Goal: Transaction & Acquisition: Purchase product/service

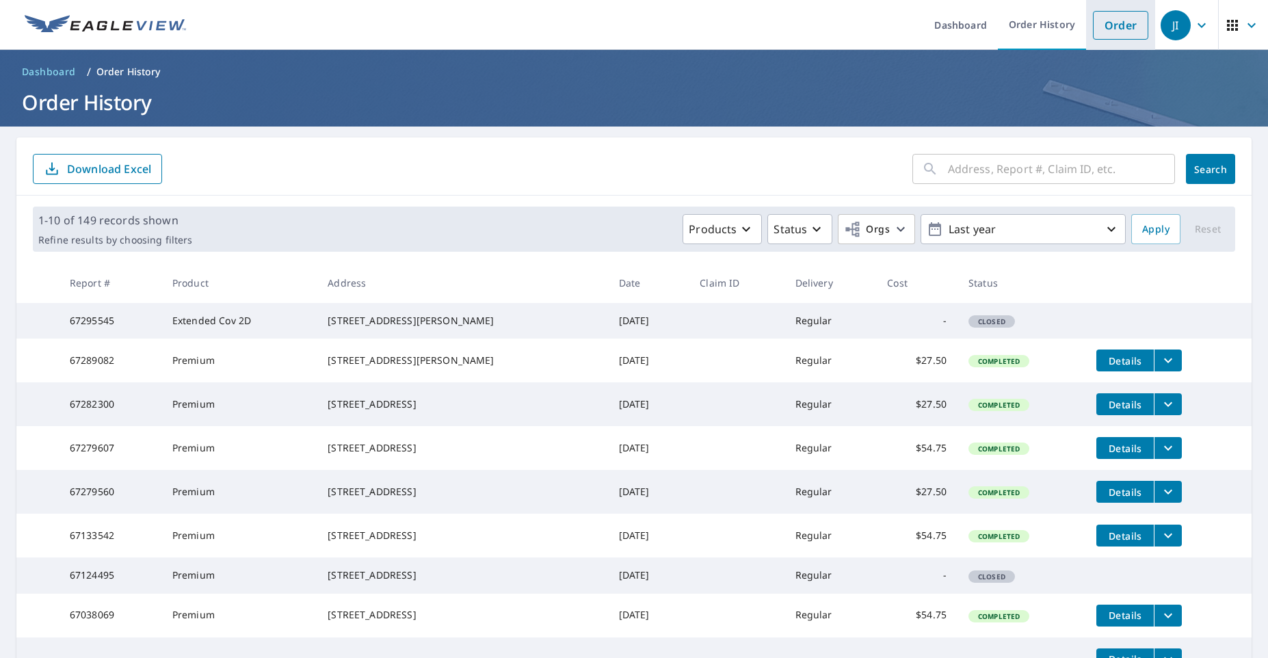
click at [1114, 32] on link "Order" at bounding box center [1120, 25] width 55 height 29
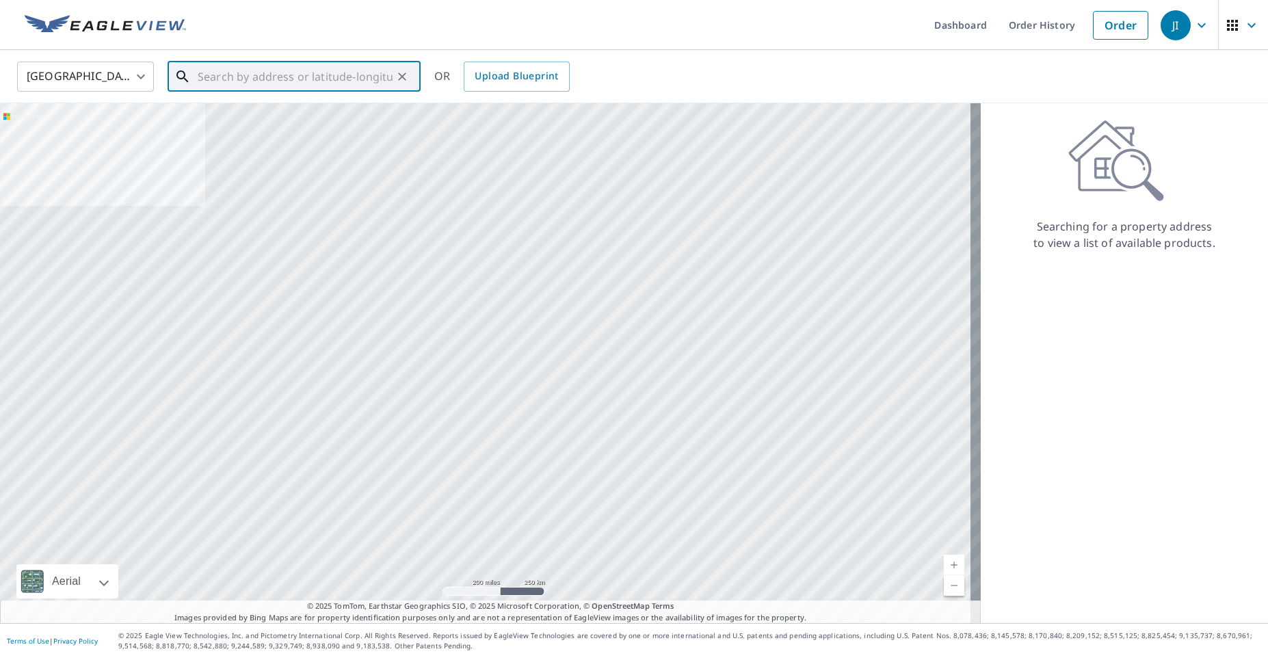
click at [296, 79] on input "text" at bounding box center [295, 76] width 195 height 38
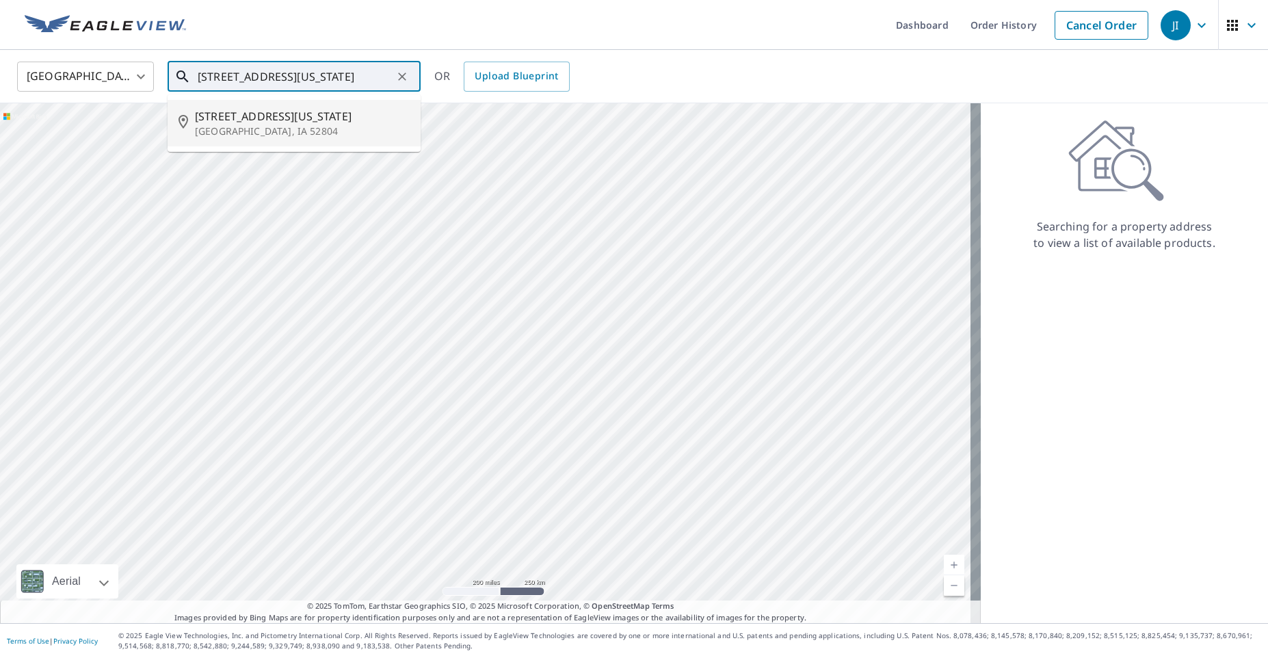
click at [247, 127] on p "[GEOGRAPHIC_DATA], IA 52804" at bounding box center [302, 131] width 215 height 14
type input "[STREET_ADDRESS][US_STATE]"
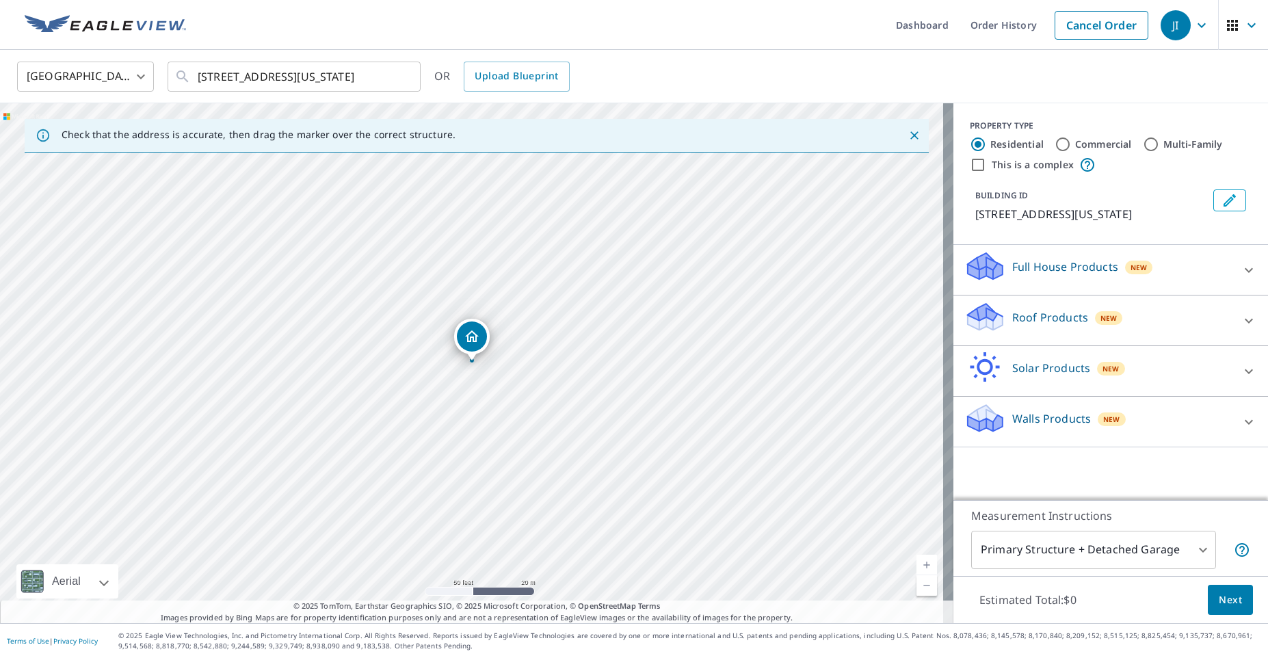
drag, startPoint x: 524, startPoint y: 375, endPoint x: 489, endPoint y: 373, distance: 35.7
click at [521, 356] on div "[STREET_ADDRESS][PERSON_NAME]" at bounding box center [476, 363] width 953 height 520
drag, startPoint x: 476, startPoint y: 333, endPoint x: 283, endPoint y: 326, distance: 192.9
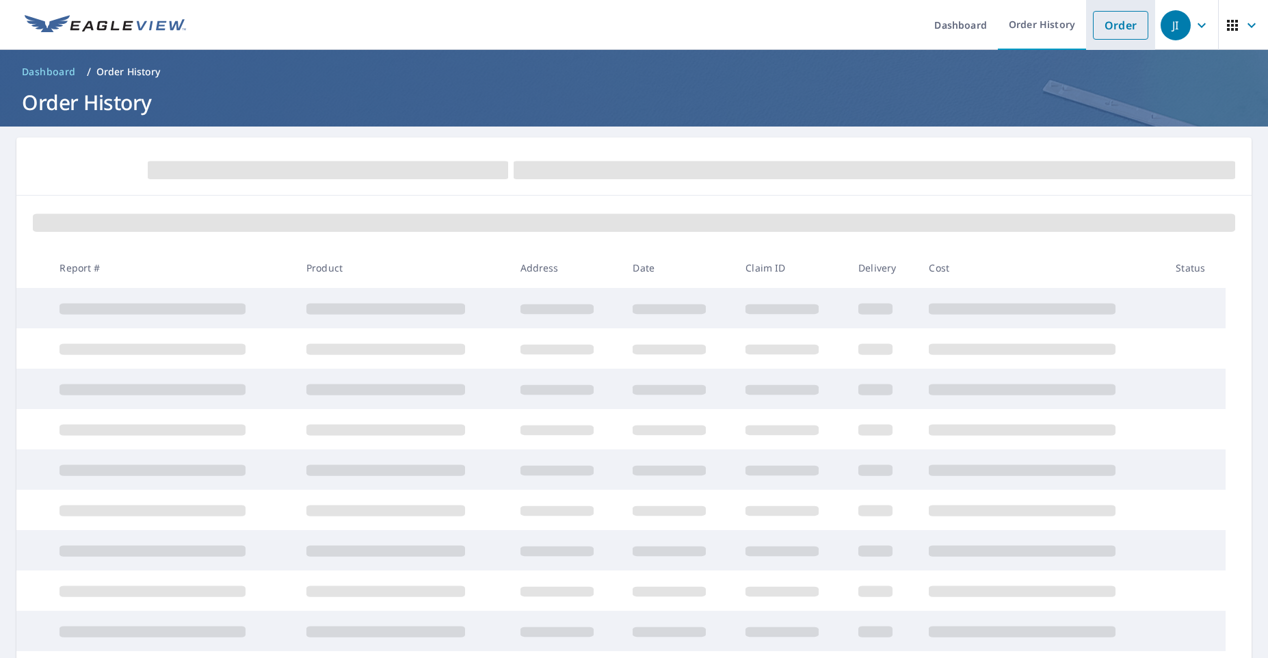
click at [1102, 29] on link "Order" at bounding box center [1120, 25] width 55 height 29
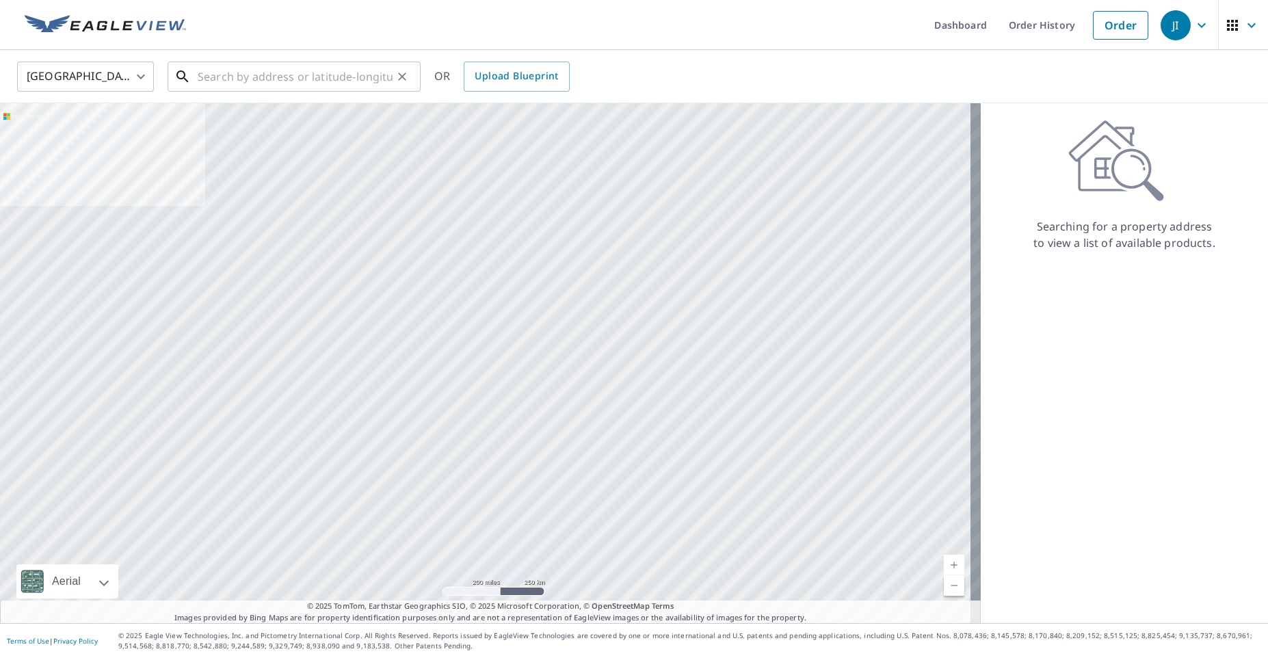
click at [203, 75] on input "text" at bounding box center [295, 76] width 195 height 38
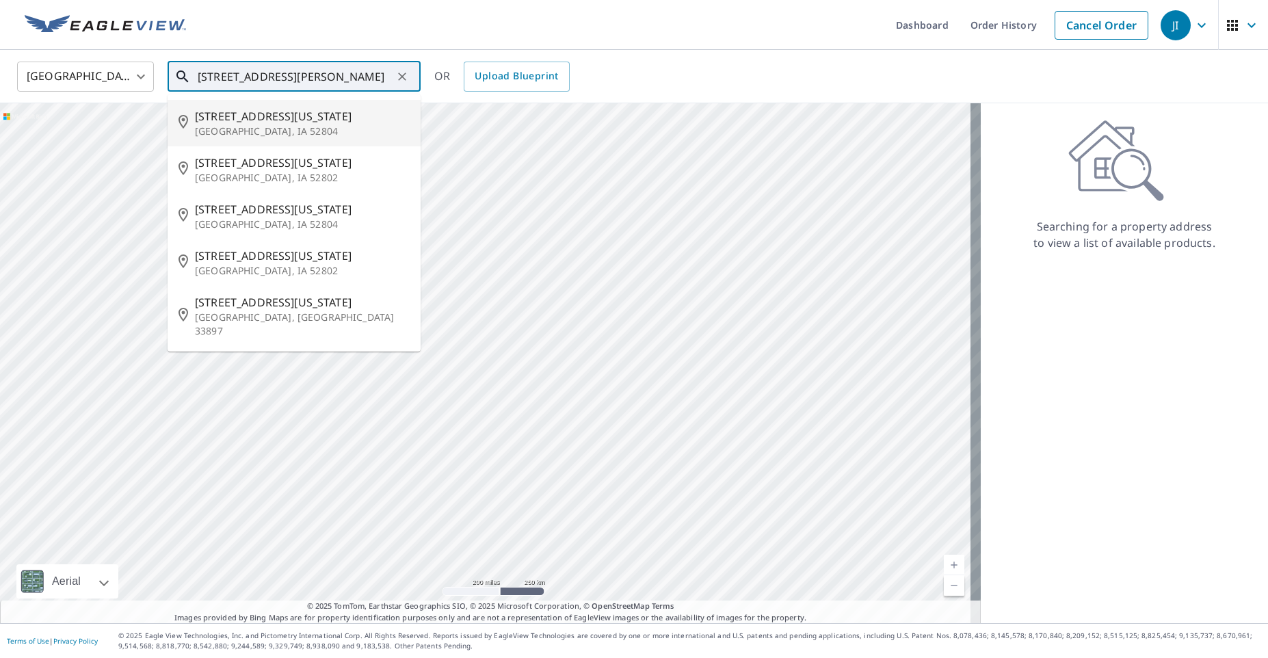
click at [225, 110] on span "[STREET_ADDRESS][US_STATE]" at bounding box center [302, 116] width 215 height 16
type input "[STREET_ADDRESS][US_STATE]"
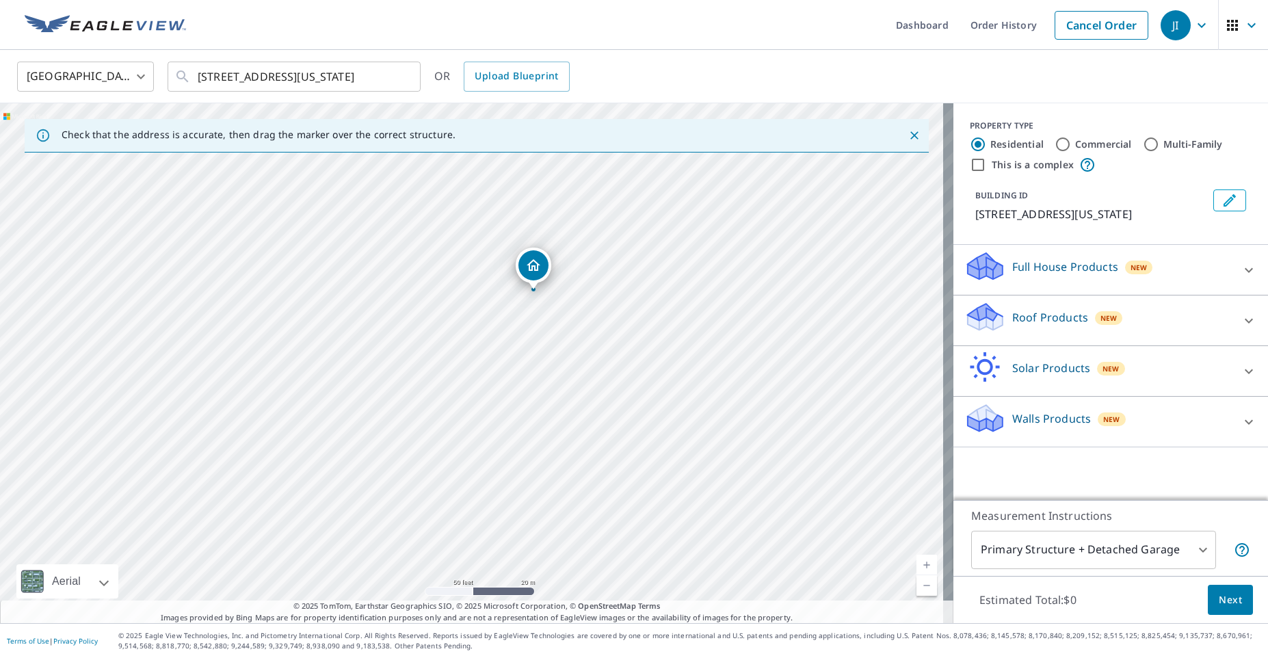
drag, startPoint x: 434, startPoint y: 332, endPoint x: 496, endPoint y: 260, distance: 94.0
click at [496, 260] on div "[STREET_ADDRESS][US_STATE]" at bounding box center [476, 363] width 953 height 520
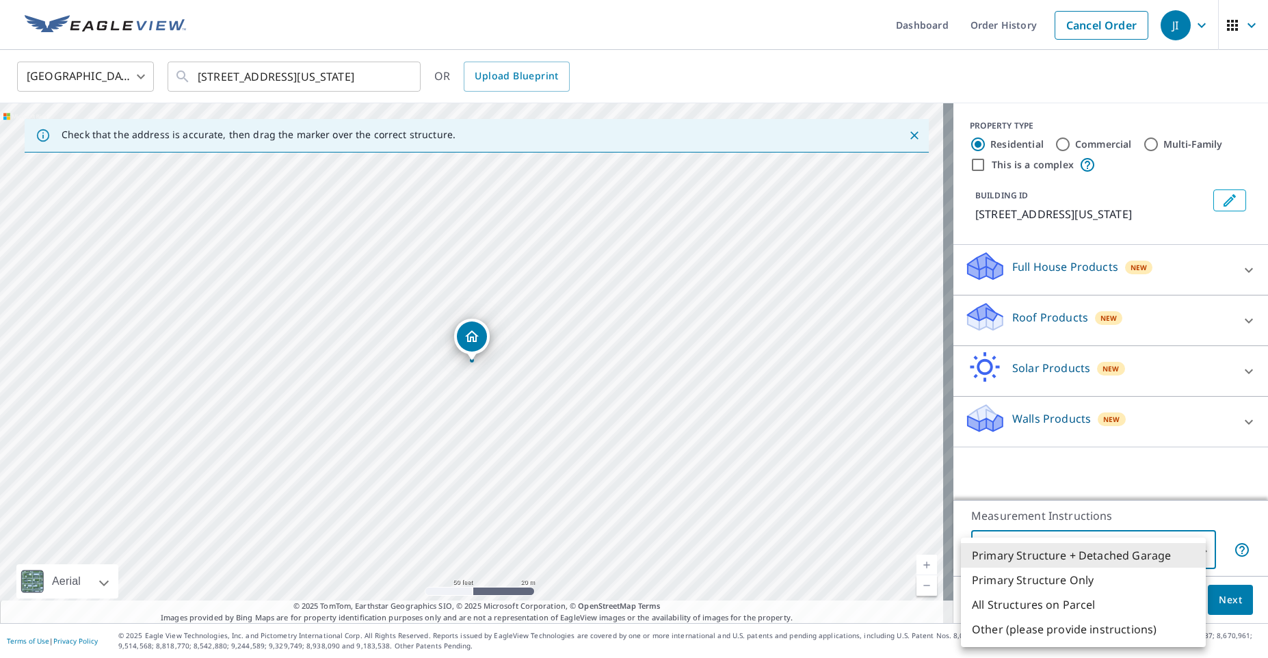
click at [1108, 544] on body "[PERSON_NAME] Dashboard Order History Cancel Order JI [GEOGRAPHIC_DATA] [GEOGRA…" at bounding box center [634, 329] width 1268 height 658
click at [1064, 584] on li "Primary Structure Only" at bounding box center [1083, 579] width 245 height 25
type input "2"
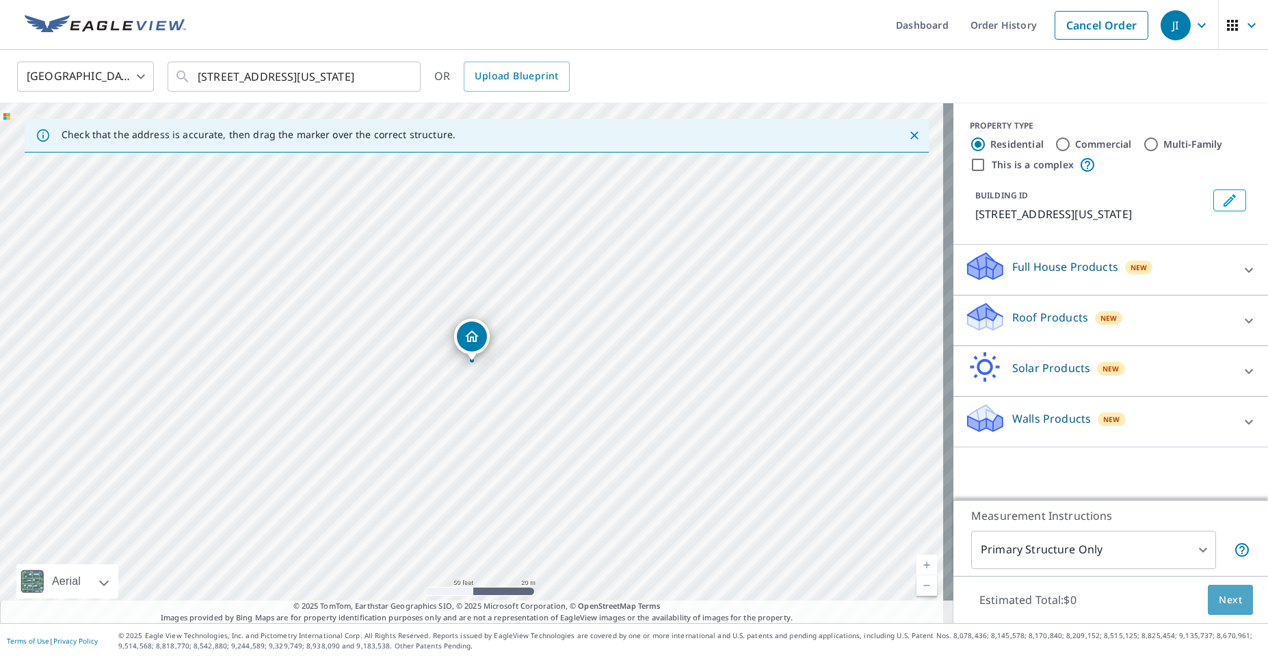
click at [1207, 600] on button "Next" at bounding box center [1229, 600] width 45 height 31
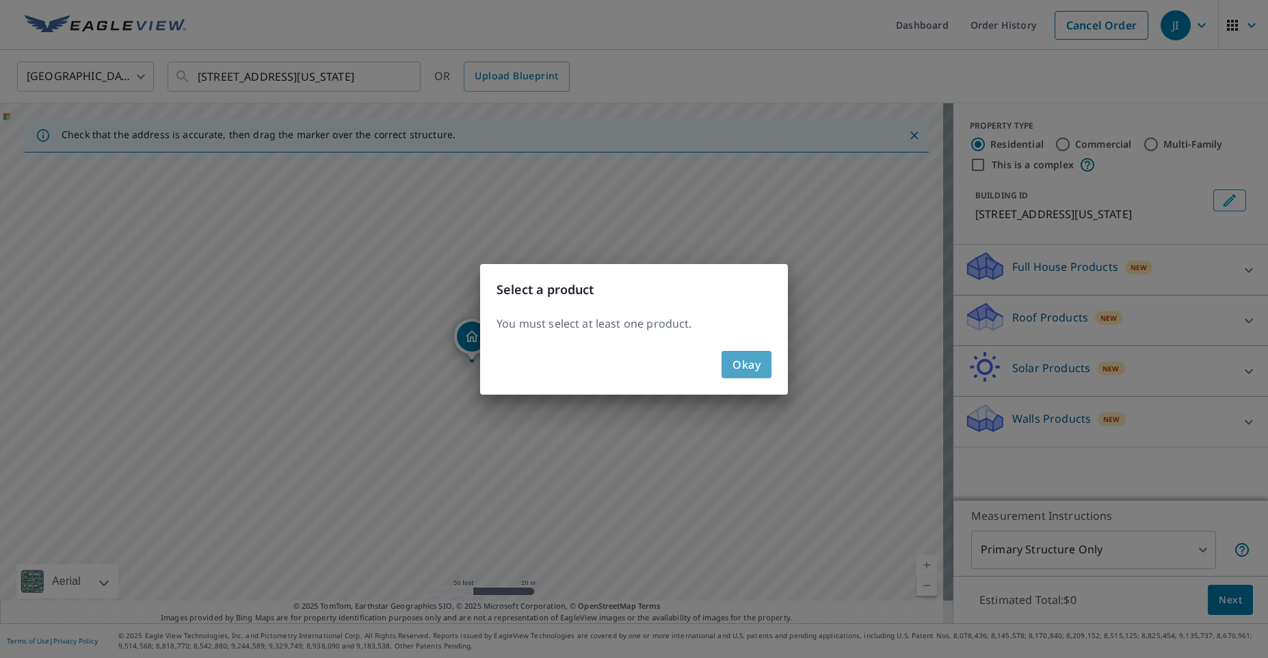
click at [758, 373] on span "Okay" at bounding box center [746, 364] width 28 height 19
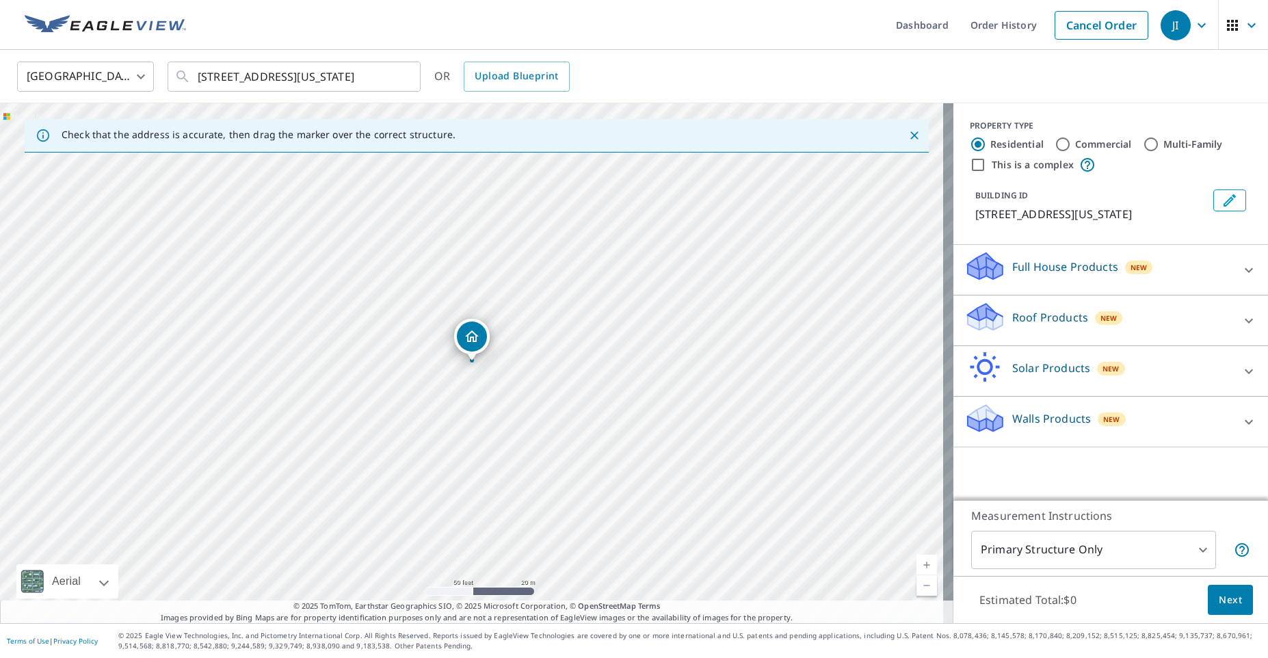
click at [991, 320] on icon at bounding box center [984, 322] width 35 height 16
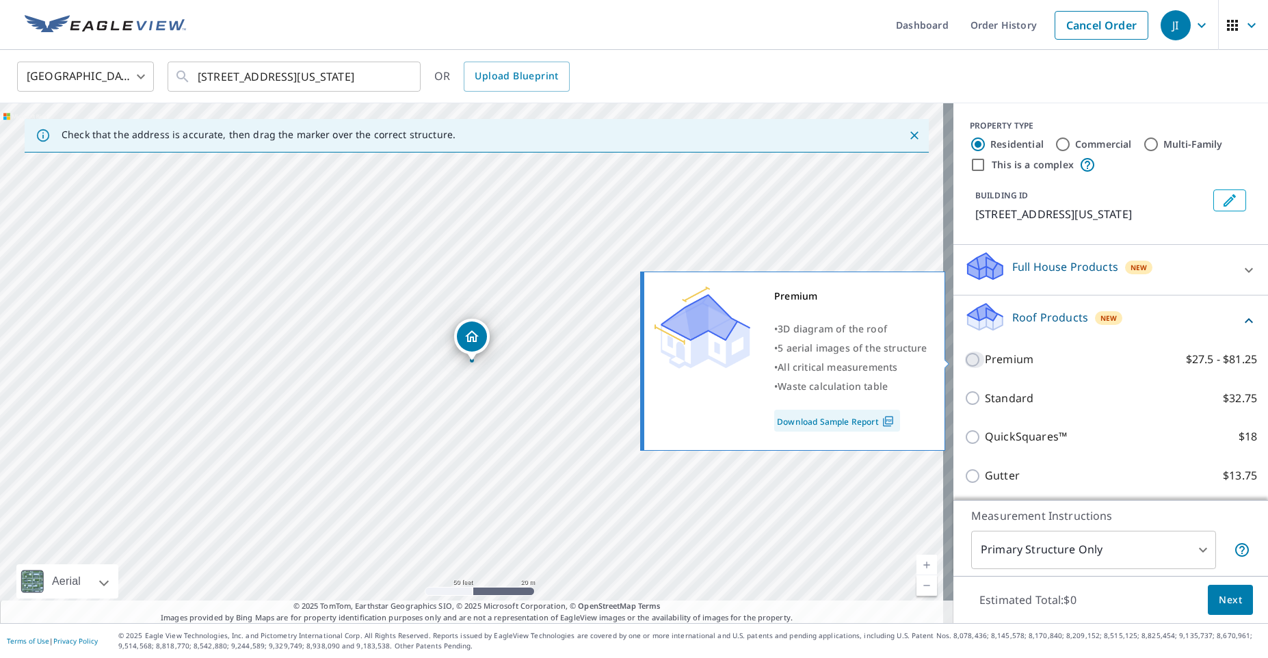
click at [964, 360] on input "Premium $27.5 - $81.25" at bounding box center [974, 359] width 21 height 16
checkbox input "true"
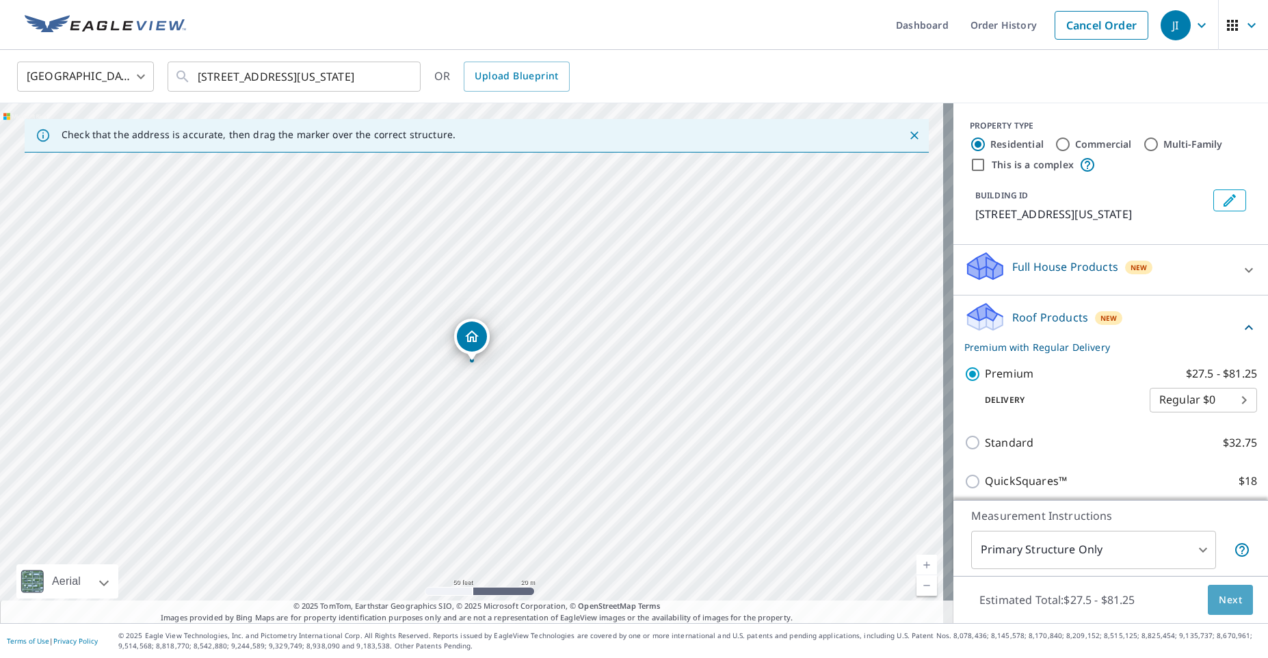
click at [1229, 598] on span "Next" at bounding box center [1229, 599] width 23 height 17
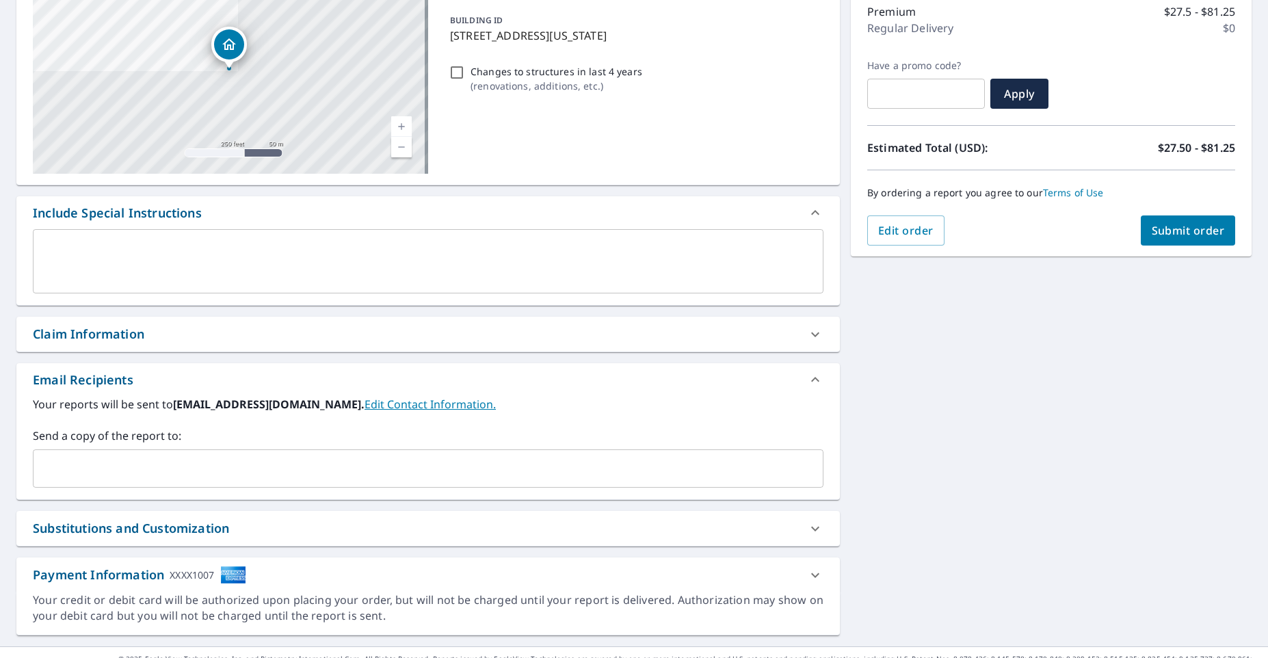
scroll to position [203, 0]
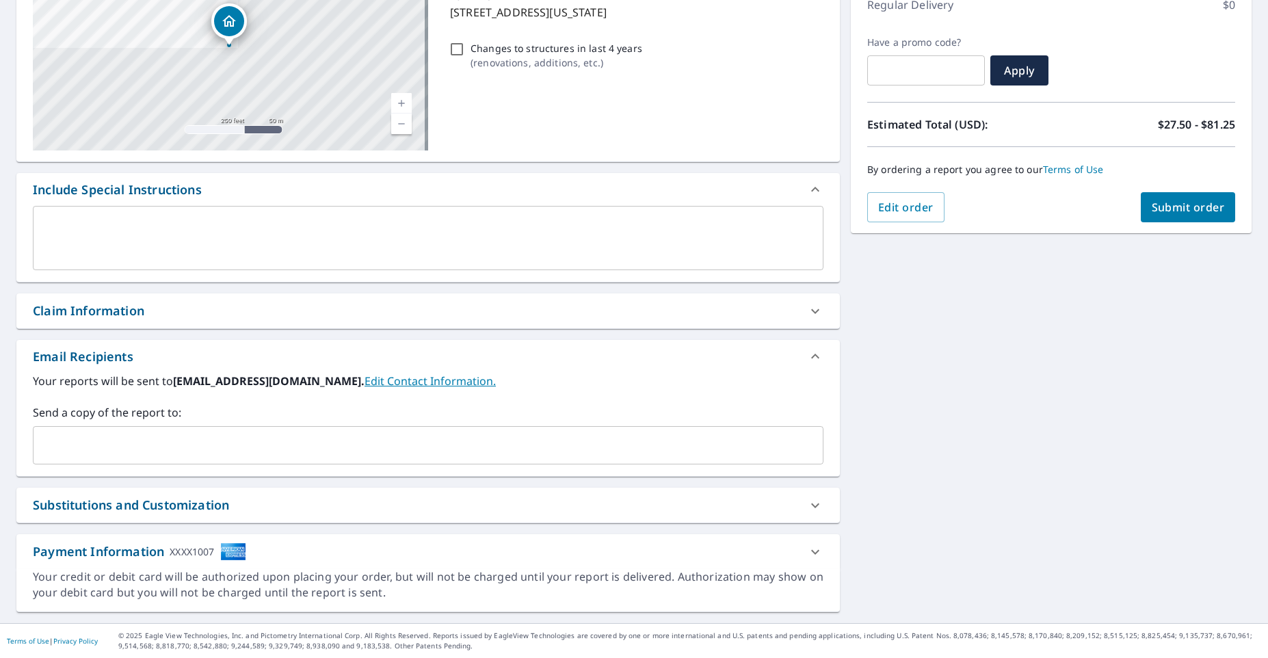
click at [86, 442] on input "text" at bounding box center [418, 445] width 758 height 26
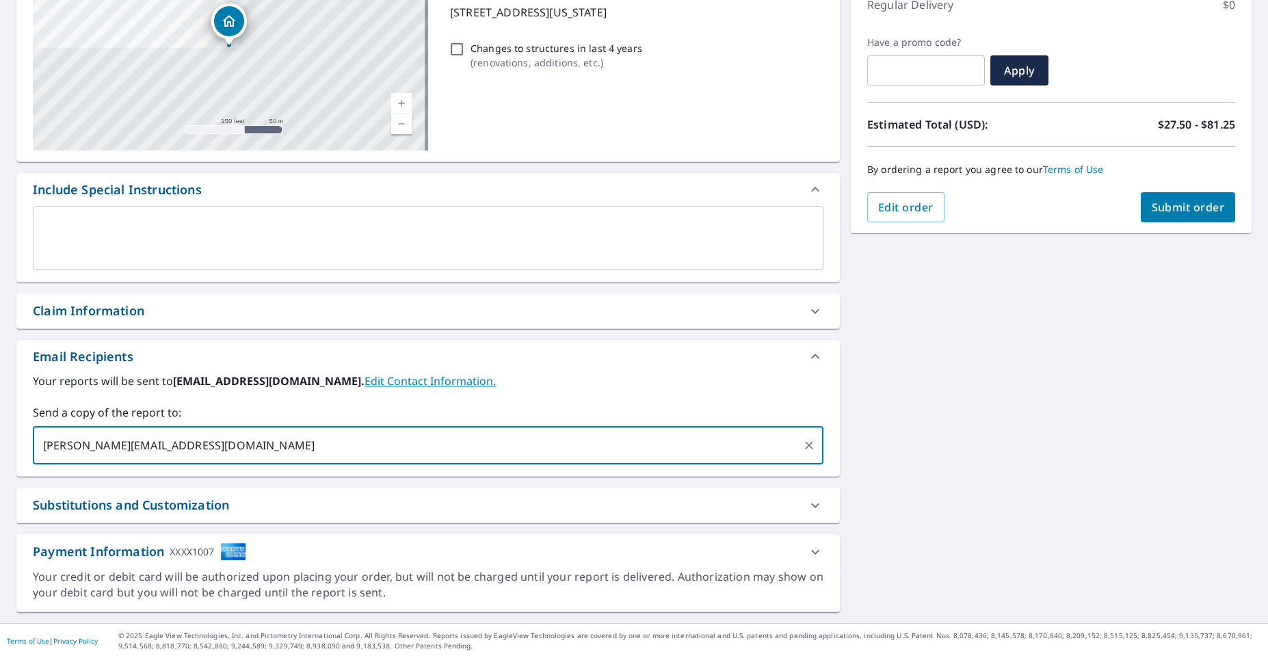
type input "[PERSON_NAME][EMAIL_ADDRESS][DOMAIN_NAME]"
checkbox input "true"
type input "[PERSON_NAME][EMAIL_ADDRESS][DOMAIN_NAME]"
click at [890, 533] on div "[STREET_ADDRESS][US_STATE] Aerial Road A standard road map Aerial A detailed lo…" at bounding box center [634, 272] width 1268 height 699
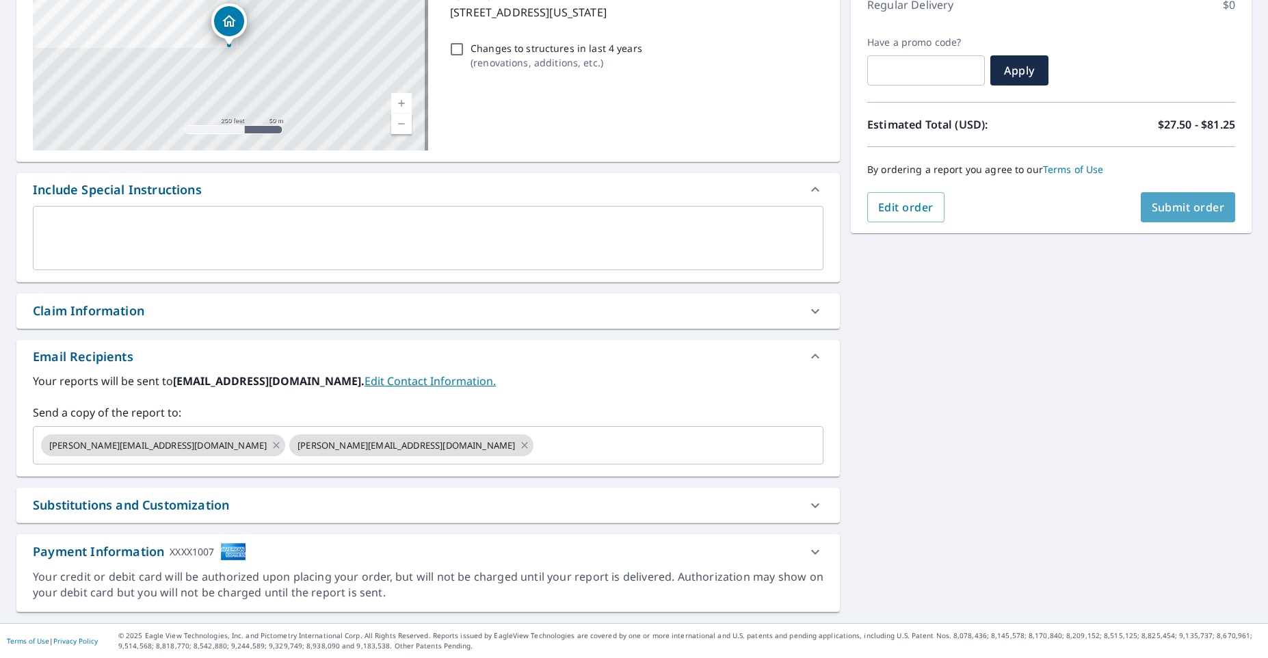
click at [1142, 216] on button "Submit order" at bounding box center [1187, 207] width 95 height 30
checkbox input "true"
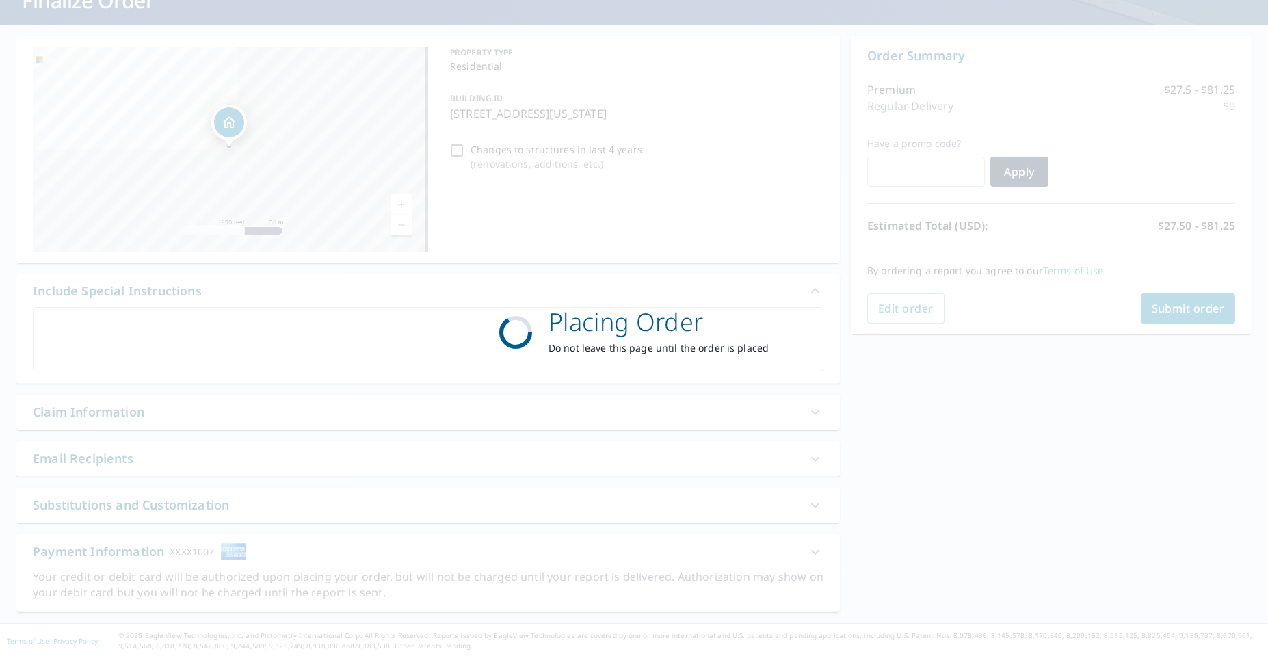
scroll to position [102, 0]
